Goal: Check status

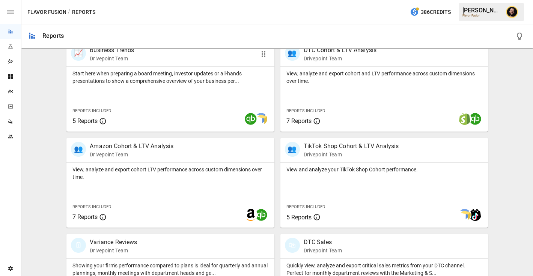
scroll to position [377, 0]
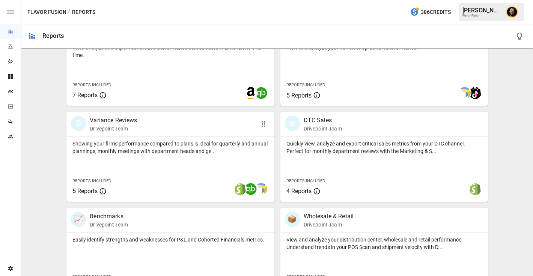
click at [180, 150] on p "Showing your firm's performance compared to plans is ideal for quarterly and an…" at bounding box center [169, 147] width 195 height 15
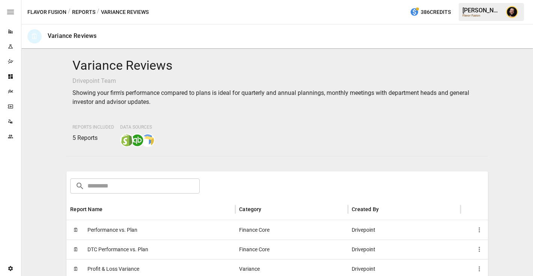
click at [128, 235] on span "Performance vs. Plan" at bounding box center [112, 230] width 50 height 19
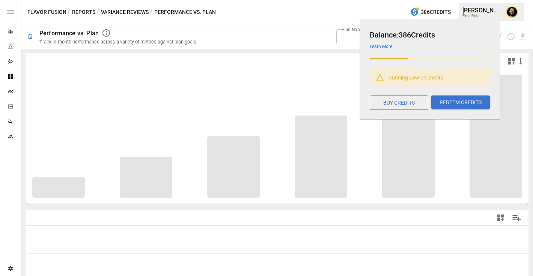
type input "**********"
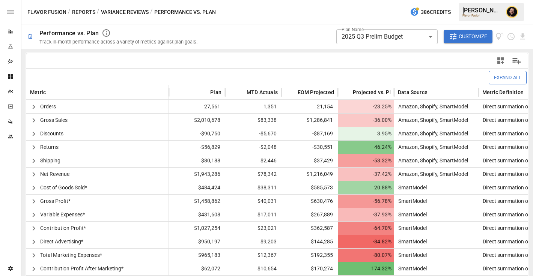
scroll to position [159, 0]
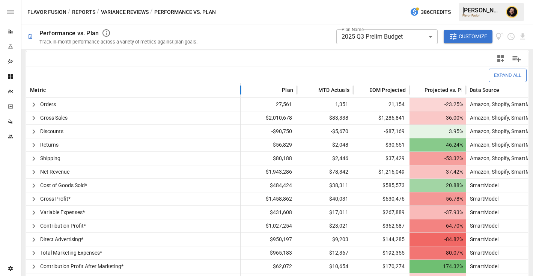
drag, startPoint x: 168, startPoint y: 91, endPoint x: 239, endPoint y: 96, distance: 71.8
click at [239, 96] on div at bounding box center [241, 90] width 4 height 15
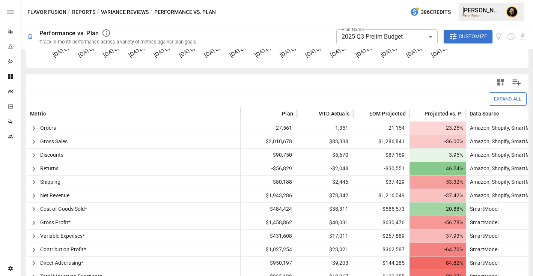
scroll to position [164, 0]
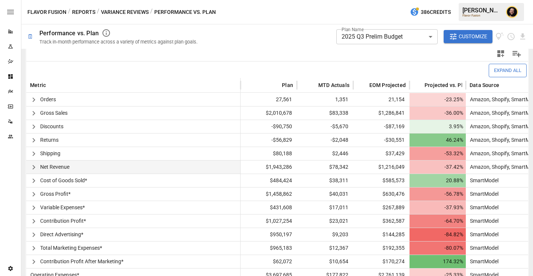
click at [32, 167] on icon "button" at bounding box center [33, 167] width 9 height 9
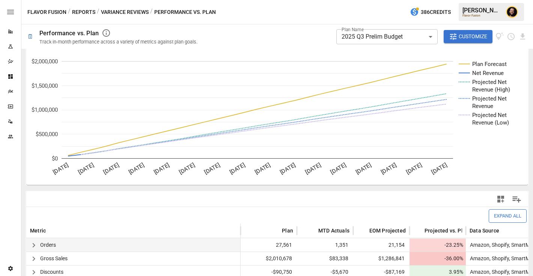
scroll to position [0, 0]
